Goal: Transaction & Acquisition: Purchase product/service

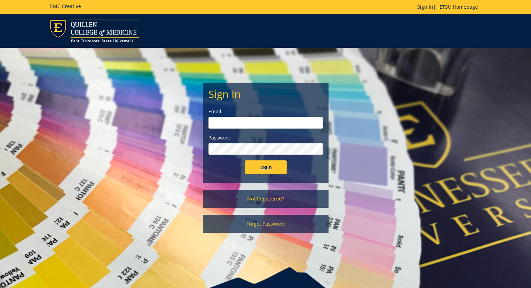
type input "[PERSON_NAME][EMAIL_ADDRESS][DOMAIN_NAME]"
click at [275, 165] on input "Login" at bounding box center [266, 167] width 42 height 14
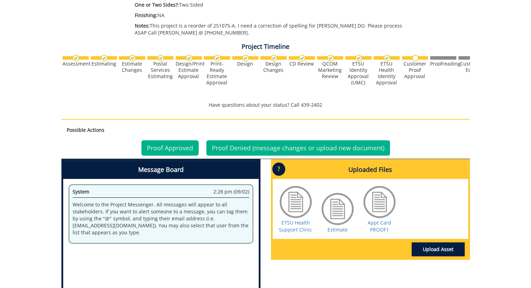
scroll to position [244, 0]
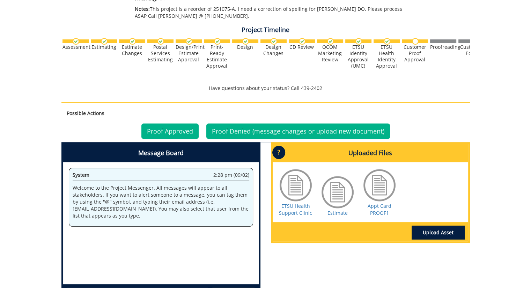
click at [378, 191] on div at bounding box center [379, 185] width 35 height 35
click at [387, 208] on link "Appt Card PROOF1" at bounding box center [379, 210] width 24 height 14
click at [173, 130] on link "Proof Approved" at bounding box center [169, 131] width 57 height 15
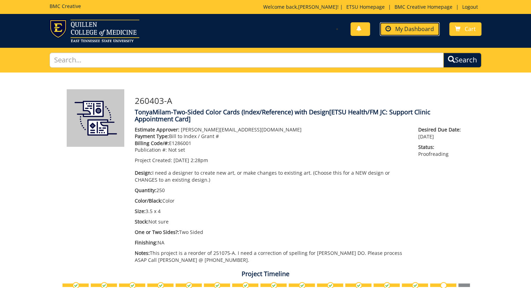
click at [414, 29] on span "My Dashboard" at bounding box center [414, 29] width 39 height 8
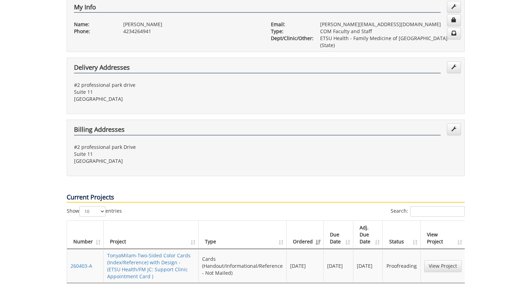
scroll to position [35, 0]
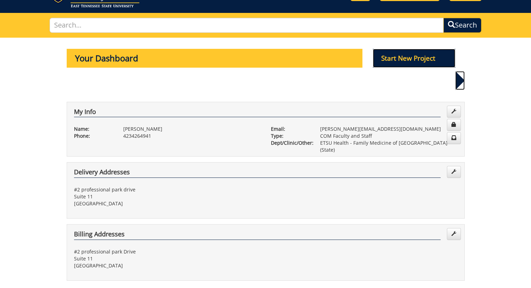
click at [394, 54] on p "Start New Project" at bounding box center [414, 58] width 82 height 19
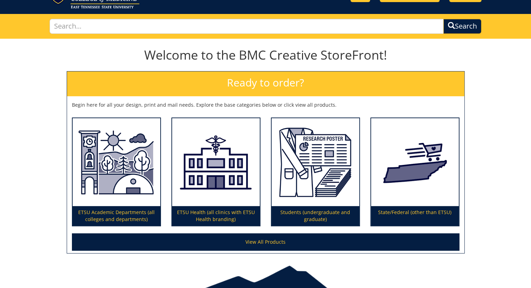
scroll to position [66, 0]
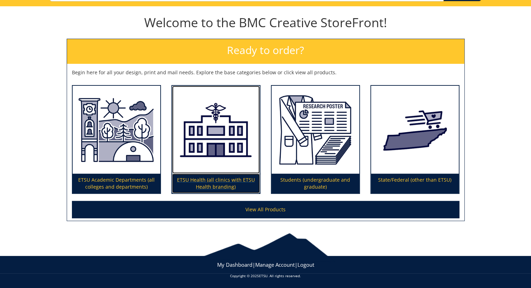
click at [227, 182] on p "ETSU Health (all clinics with ETSU Health branding)" at bounding box center [216, 184] width 88 height 20
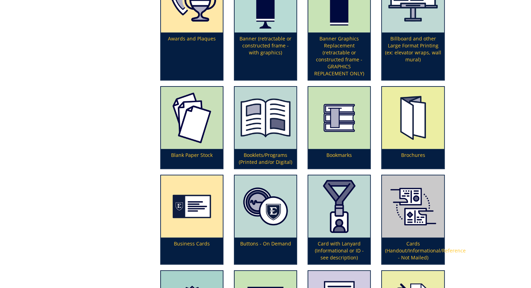
scroll to position [244, 0]
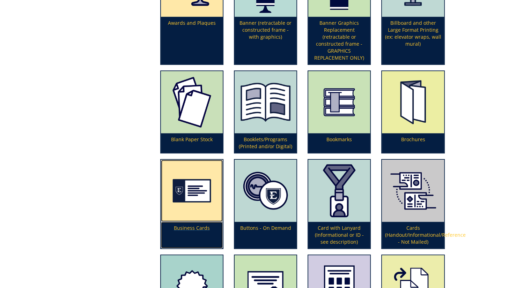
click at [199, 225] on p "Business Cards" at bounding box center [192, 235] width 62 height 27
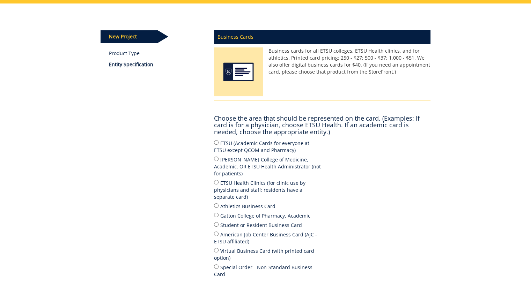
scroll to position [70, 0]
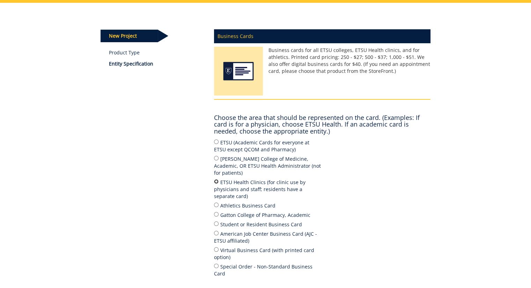
click at [217, 179] on input "ETSU Health Clinics (for clinic use by physicians and staff; residents have a s…" at bounding box center [216, 181] width 5 height 5
radio input "true"
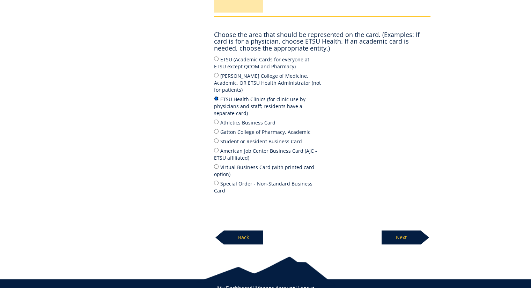
scroll to position [162, 0]
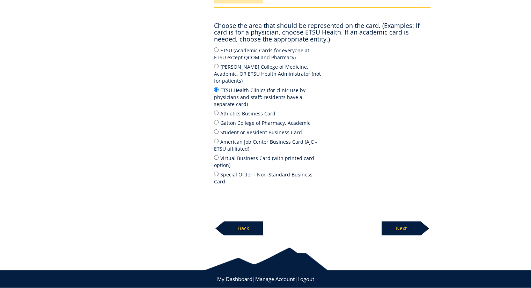
click at [406, 222] on p "Next" at bounding box center [400, 229] width 39 height 14
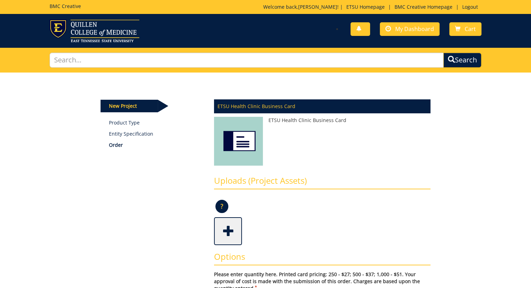
click at [233, 140] on img at bounding box center [238, 143] width 49 height 52
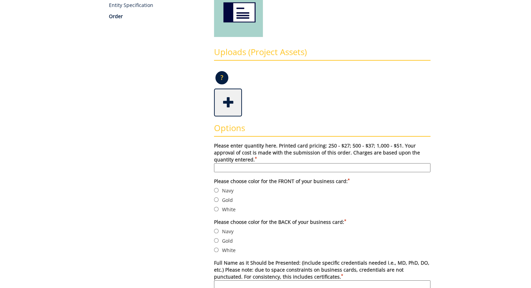
scroll to position [140, 0]
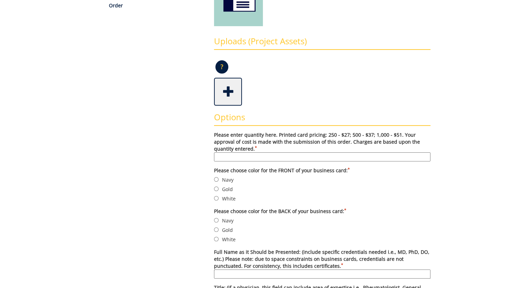
click at [217, 176] on label "Navy" at bounding box center [322, 180] width 216 height 8
click at [217, 177] on input "Navy" at bounding box center [216, 179] width 5 height 5
radio input "true"
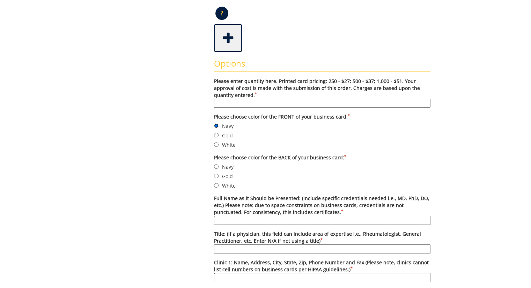
scroll to position [209, 0]
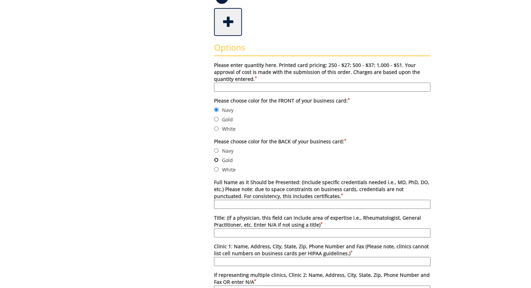
click at [216, 159] on input "Gold" at bounding box center [216, 160] width 5 height 5
radio input "true"
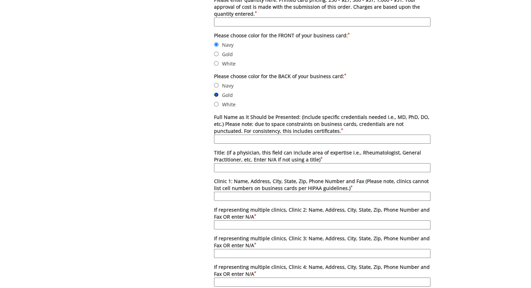
scroll to position [279, 0]
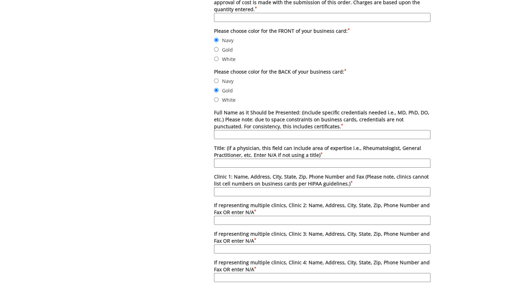
click at [254, 132] on input "Full Name as it Should be Presented: (include specific credentials needed i.e.,…" at bounding box center [322, 134] width 216 height 9
type input "[PERSON_NAME], BS, CPC, CMA (AAMA)"
click at [232, 162] on input "Title: (if a physician, this field can include area of expertise i.e., Rheumato…" at bounding box center [322, 163] width 216 height 9
type input "Clinical Manager"
click at [253, 191] on input "Clinic 1: Name, Address, City, State, Zip, Phone Number and Fax (Please note, c…" at bounding box center [322, 191] width 216 height 9
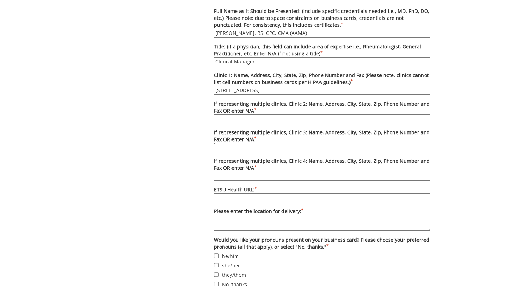
scroll to position [419, 0]
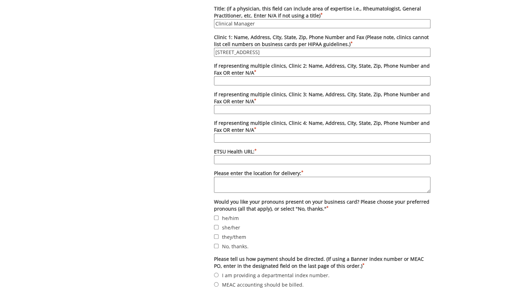
type input "[STREET_ADDRESS]"
click at [235, 157] on input "ETSU Health URL: *" at bounding box center [322, 159] width 216 height 9
click at [260, 178] on textarea "Please enter the location for delivery: *" at bounding box center [322, 185] width 216 height 16
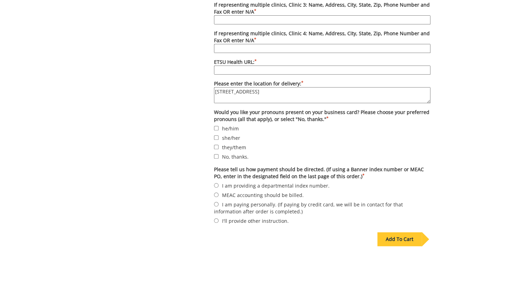
scroll to position [488, 0]
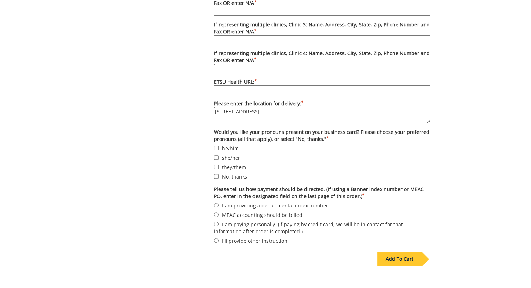
type textarea "[STREET_ADDRESS]"
click at [217, 174] on input "No, thanks." at bounding box center [216, 176] width 5 height 5
checkbox input "true"
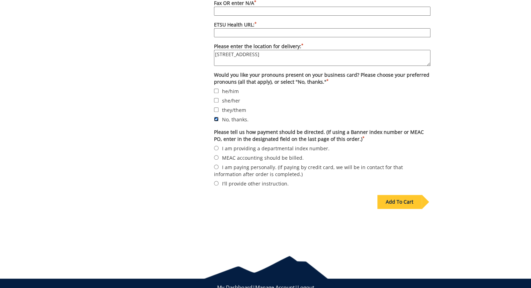
scroll to position [558, 0]
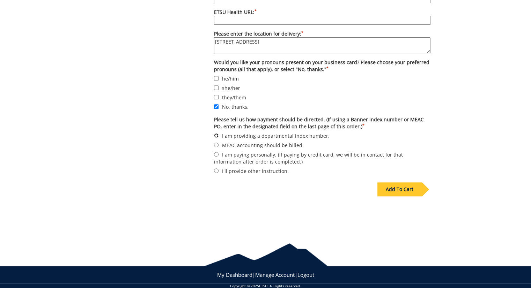
click at [217, 133] on input "I am providing a departmental index number." at bounding box center [216, 135] width 5 height 5
radio input "true"
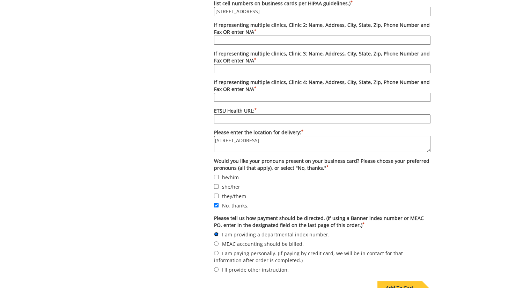
scroll to position [454, 0]
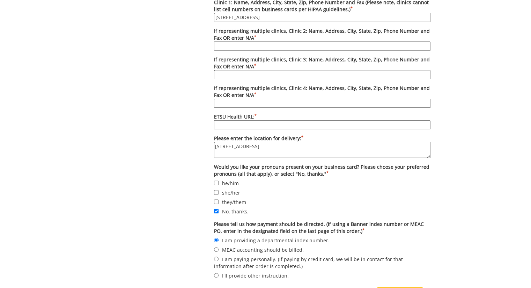
click at [252, 122] on input "ETSU Health URL: *" at bounding box center [322, 124] width 216 height 9
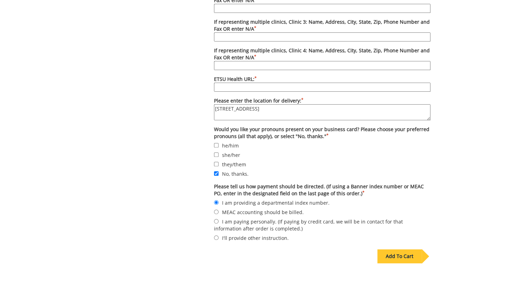
scroll to position [523, 0]
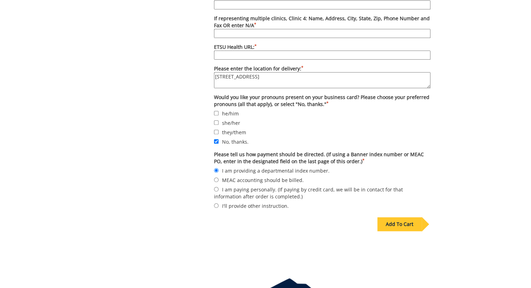
paste input "[URL][DOMAIN_NAME]"
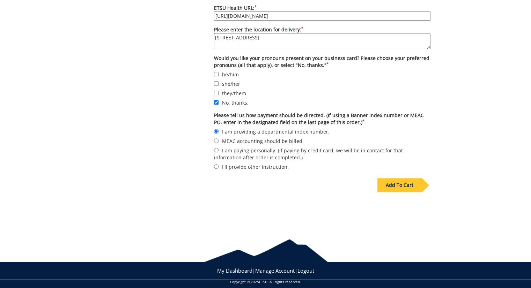
scroll to position [565, 0]
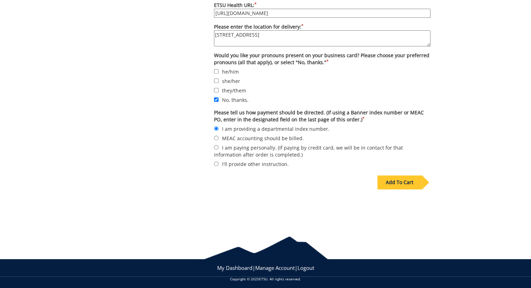
type input "[URL][DOMAIN_NAME]"
click at [395, 179] on div "Add To Cart" at bounding box center [399, 182] width 44 height 14
click at [395, 180] on div "Add To Cart" at bounding box center [399, 182] width 44 height 14
click at [393, 182] on div "Add To Cart" at bounding box center [399, 182] width 44 height 14
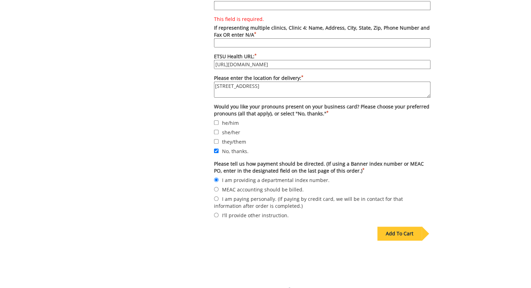
scroll to position [461, 0]
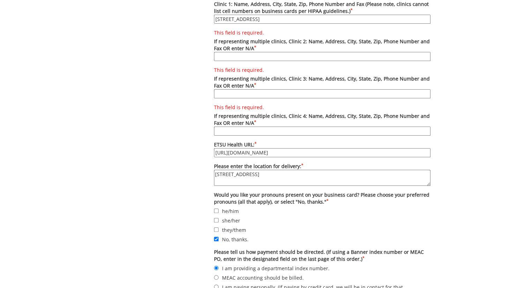
click at [246, 54] on input "This field is required. If representing multiple clinics, Clinic 2: Name, Addre…" at bounding box center [322, 56] width 216 height 9
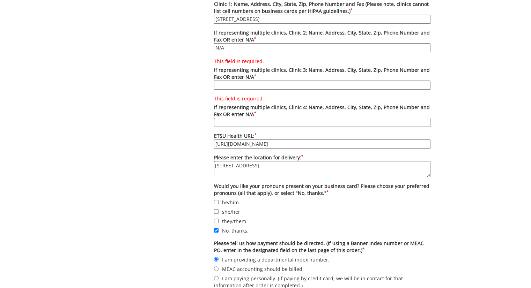
type input "N/A"
click at [235, 77] on label "This field is required. If representing multiple clinics, Clinic 3: Name, Addre…" at bounding box center [322, 74] width 216 height 32
click at [235, 81] on input "This field is required. If representing multiple clinics, Clinic 3: Name, Addre…" at bounding box center [322, 85] width 216 height 9
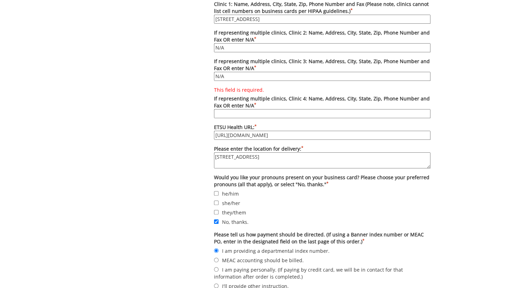
type input "N/A"
click at [226, 109] on input "This field is required. If representing multiple clinics, Clinic 4: Name, Addre…" at bounding box center [322, 113] width 216 height 9
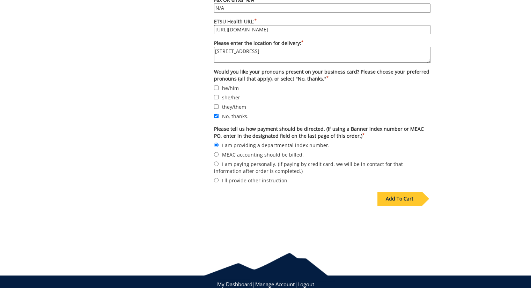
scroll to position [565, 0]
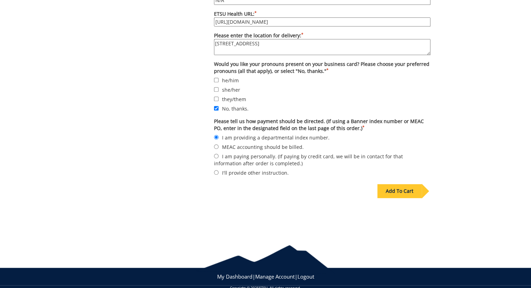
type input "N/A"
click at [406, 188] on div "Add To Cart" at bounding box center [399, 191] width 44 height 14
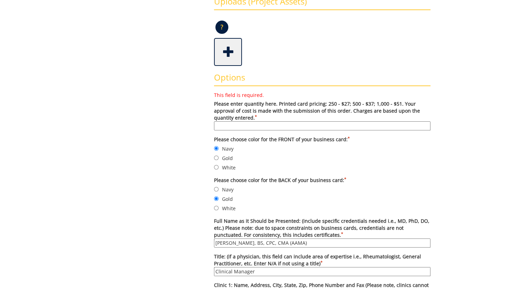
scroll to position [181, 0]
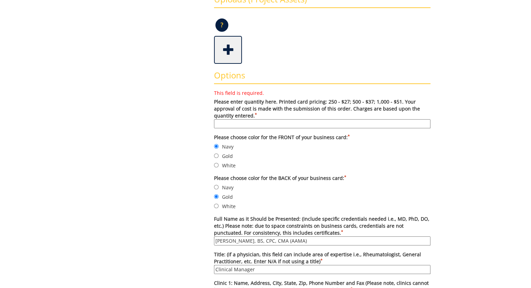
drag, startPoint x: 276, startPoint y: 118, endPoint x: 272, endPoint y: 123, distance: 7.2
click at [275, 119] on label "This field is required. Please enter quantity here. Printed card pricing: 250 -…" at bounding box center [322, 109] width 216 height 39
click at [272, 123] on input "This field is required. Please enter quantity here. Printed card pricing: 250 -…" at bounding box center [322, 123] width 216 height 9
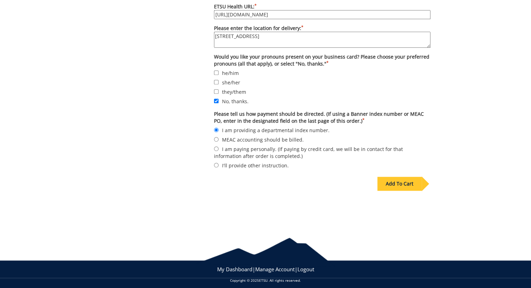
scroll to position [565, 0]
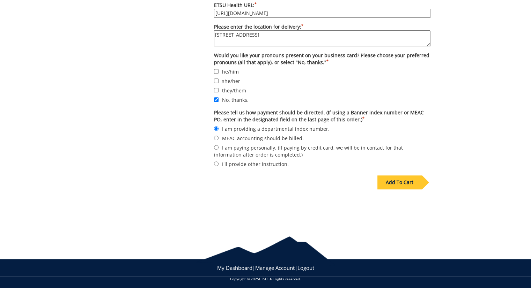
type input "250"
click at [403, 180] on div "Add To Cart" at bounding box center [399, 182] width 44 height 14
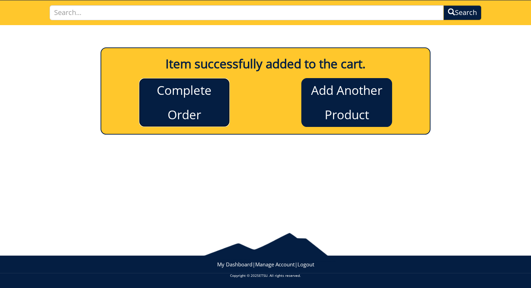
click at [192, 91] on link "Complete Order" at bounding box center [184, 102] width 91 height 49
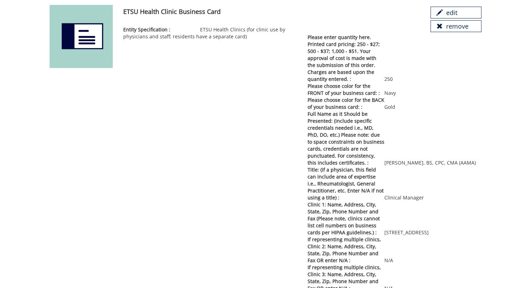
scroll to position [16, 0]
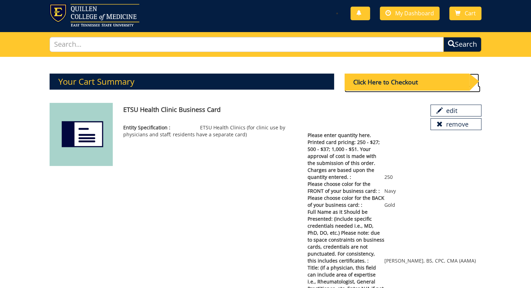
click at [396, 82] on div "Click Here to Checkout" at bounding box center [406, 82] width 125 height 17
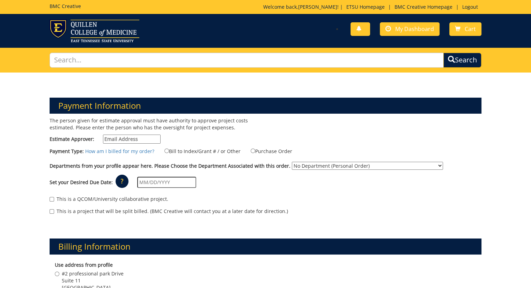
click at [144, 139] on input "Estimate Approver:" at bounding box center [132, 139] width 58 height 9
type input "milam@etsu.edu"
click at [189, 152] on label "Bill to Index/Grant # / or Other" at bounding box center [198, 151] width 85 height 8
click at [169, 152] on input "Bill to Index/Grant # / or Other" at bounding box center [166, 151] width 5 height 5
radio input "true"
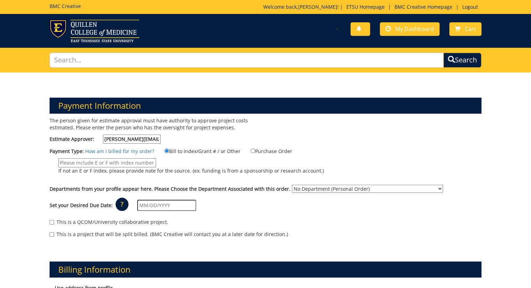
click at [130, 162] on input "If not an E or F index, please provide note for the source. (ex. funding is fro…" at bounding box center [107, 162] width 98 height 9
type input "E1286001"
click at [411, 188] on select "No Department (Personal Order) ETSU Health - Family Medicine of Johnson City (S…" at bounding box center [367, 189] width 151 height 8
select select "70"
click at [292, 185] on select "No Department (Personal Order) ETSU Health - Family Medicine of Johnson City (S…" at bounding box center [367, 189] width 151 height 8
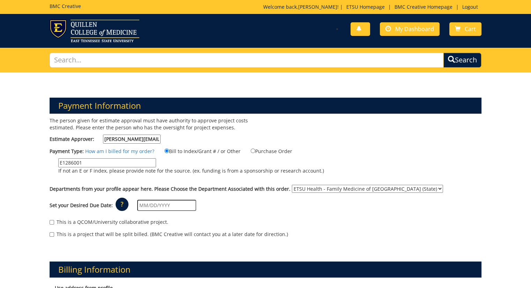
click at [153, 206] on input "text" at bounding box center [166, 205] width 59 height 11
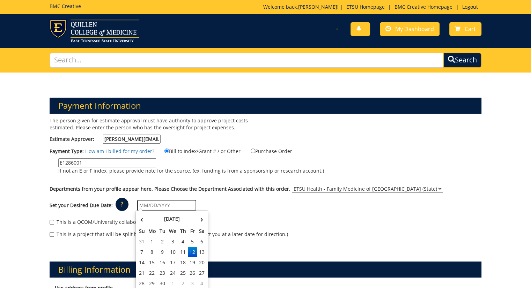
click at [184, 205] on input "text" at bounding box center [166, 205] width 59 height 11
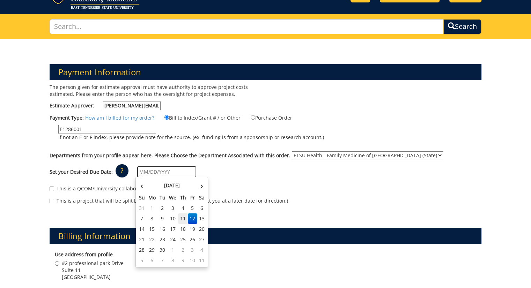
scroll to position [70, 0]
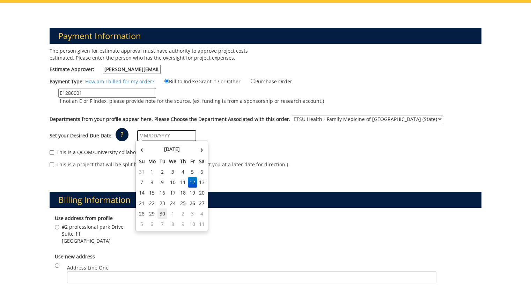
click at [163, 217] on td "30" at bounding box center [162, 214] width 10 height 10
type input "[DATE]"
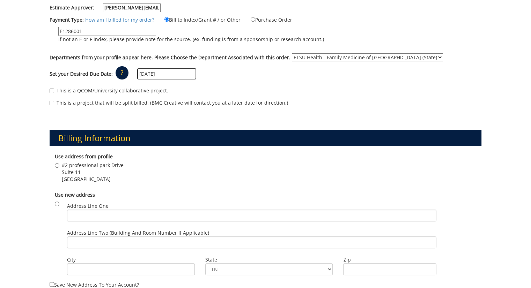
scroll to position [140, 0]
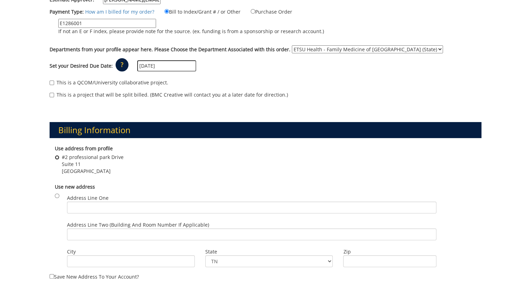
click at [57, 157] on input "#2 professional park Drive Suite 11 Johnson City , TN 37604" at bounding box center [57, 157] width 5 height 5
radio input "true"
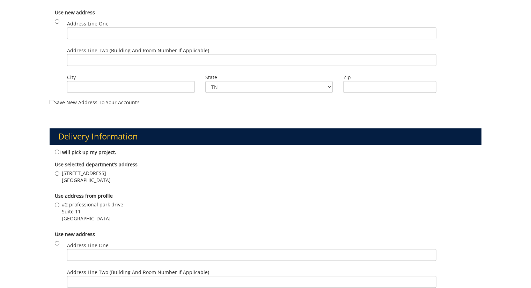
scroll to position [349, 0]
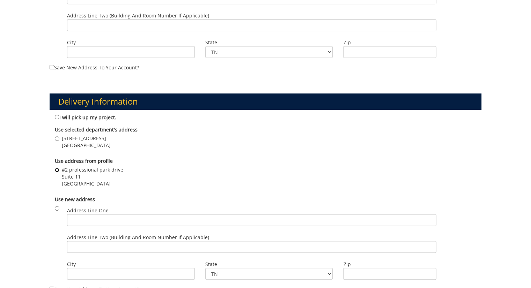
click at [56, 168] on input "#2 professional park drive Suite 11 Johnson City , TN 37604" at bounding box center [57, 170] width 5 height 5
radio input "true"
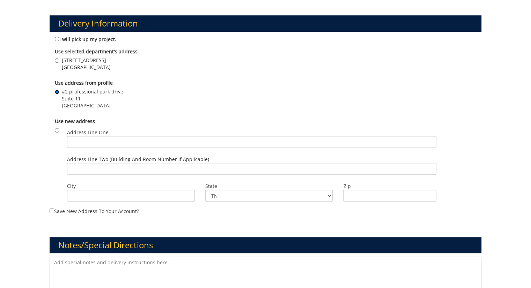
scroll to position [488, 0]
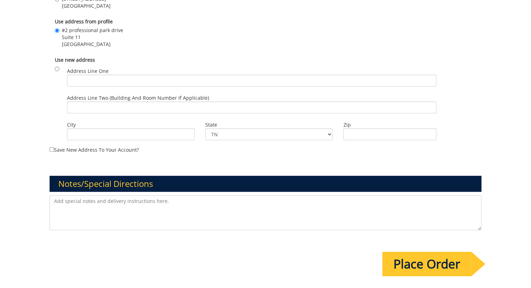
click at [420, 262] on input "Place Order" at bounding box center [426, 264] width 89 height 24
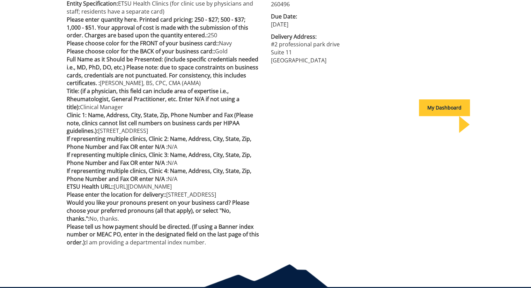
scroll to position [145, 0]
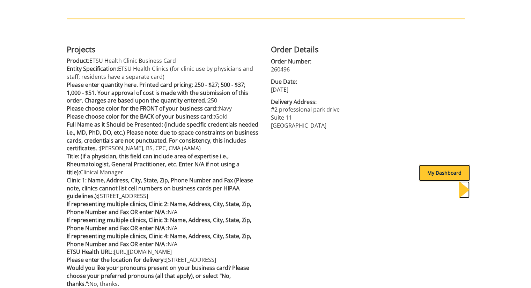
click at [430, 171] on div "My Dashboard" at bounding box center [444, 173] width 51 height 17
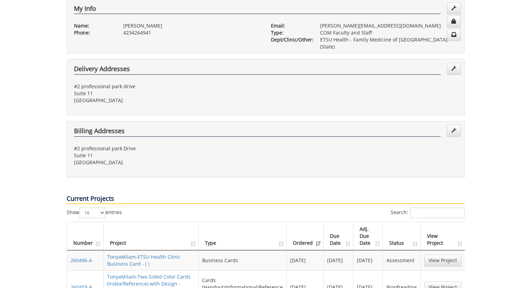
scroll to position [140, 0]
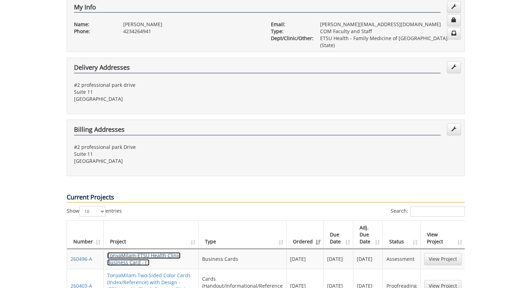
click at [140, 252] on link "TonyaMilam-ETSU Health Clinic Business Card - ( )" at bounding box center [143, 259] width 73 height 14
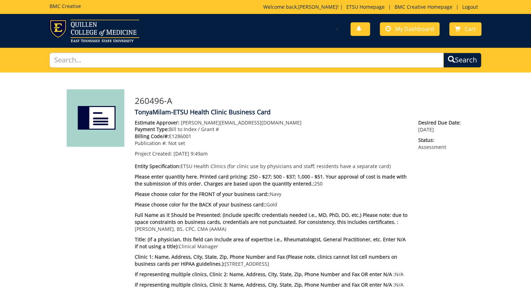
click at [98, 119] on img at bounding box center [96, 118] width 58 height 58
click at [398, 24] on div "You have no new notifications My Dashboard Cart" at bounding box center [375, 30] width 221 height 20
click at [398, 24] on link "My Dashboard" at bounding box center [410, 29] width 60 height 14
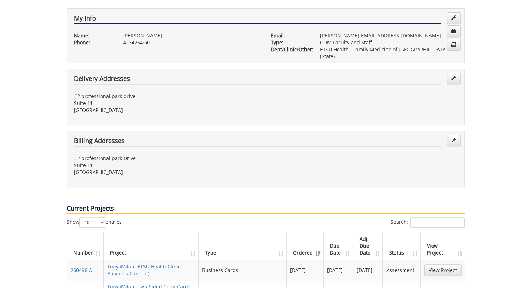
scroll to position [174, 0]
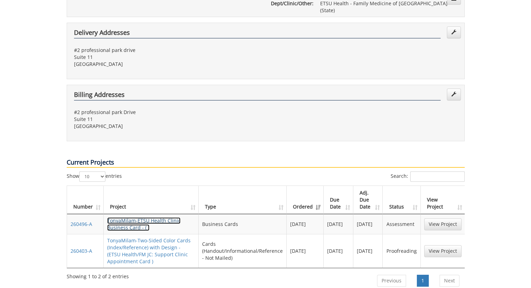
click at [150, 217] on link "TonyaMilam-ETSU Health Clinic Business Card - ( )" at bounding box center [143, 224] width 73 height 14
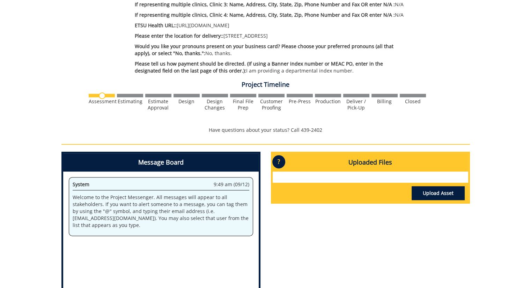
scroll to position [349, 0]
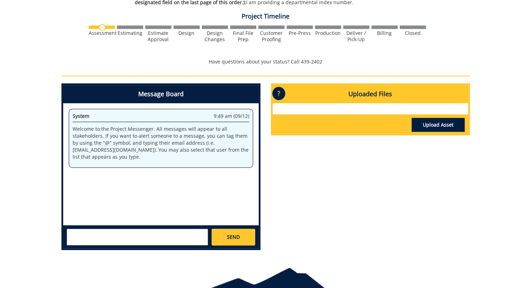
click at [147, 173] on div "System 9:49 am (09/12) Welcome to the Project Messenger. All messages will appe…" at bounding box center [160, 164] width 195 height 122
click at [129, 186] on div "System 9:49 am (09/12) Welcome to the Project Messenger. All messages will appe…" at bounding box center [160, 164] width 195 height 122
click at [166, 117] on div "System 9:49 am (09/12)" at bounding box center [161, 117] width 177 height 9
click at [163, 91] on h4 "Message Board" at bounding box center [160, 94] width 195 height 18
click at [171, 229] on div "SEND" at bounding box center [160, 236] width 195 height 23
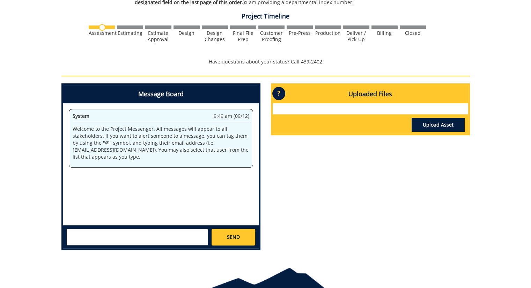
click at [167, 236] on textarea at bounding box center [137, 237] width 141 height 17
click at [178, 234] on textarea "I forgot to add the phone, fax and email to this request. Phone: 423/952/6474" at bounding box center [137, 237] width 141 height 17
click at [106, 239] on textarea "I forgot to add the phone, fax and email to this request. Phone: 423/952/6474" at bounding box center [137, 237] width 141 height 17
click at [96, 240] on textarea "I forgot to add the phone, fax and email to this request. Phone: 423/[PHONE_NUM…" at bounding box center [137, 237] width 141 height 17
click at [131, 239] on textarea "I forgot to add the phone, fax and email to this request. Phone: [PHONE_NUMBER]" at bounding box center [137, 237] width 141 height 17
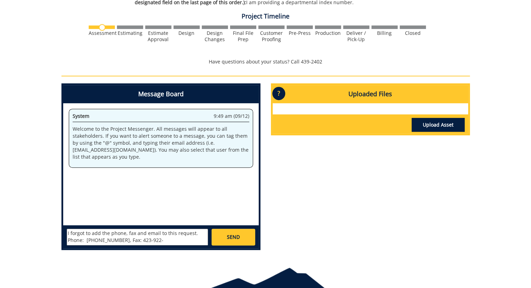
click at [131, 239] on textarea "I forgot to add the phone, fax and email to this request. Phone: [PHONE_NUMBER]…" at bounding box center [137, 237] width 141 height 17
click at [155, 239] on textarea "I forgot to add the phone, fax and email to this request. Phone: [PHONE_NUMBER]…" at bounding box center [137, 237] width 141 height 17
type textarea "I forgot to add the phone, fax and email to this request. Phone: [PHONE_NUMBER]…"
click at [238, 239] on span "SEND" at bounding box center [233, 237] width 13 height 7
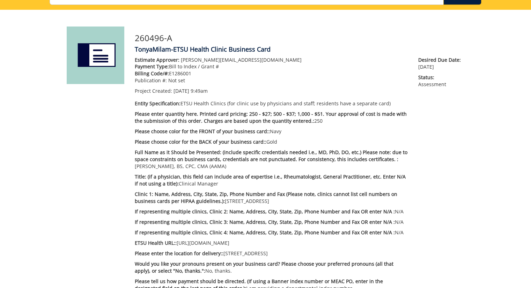
scroll to position [0, 0]
